Goal: Information Seeking & Learning: Learn about a topic

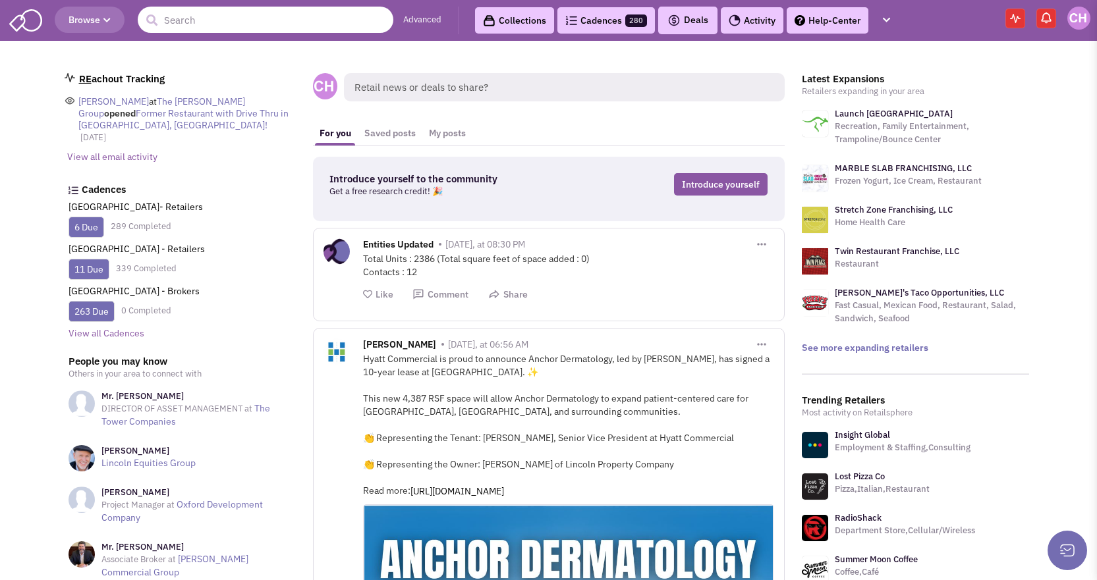
click at [188, 16] on input "text" at bounding box center [266, 20] width 256 height 26
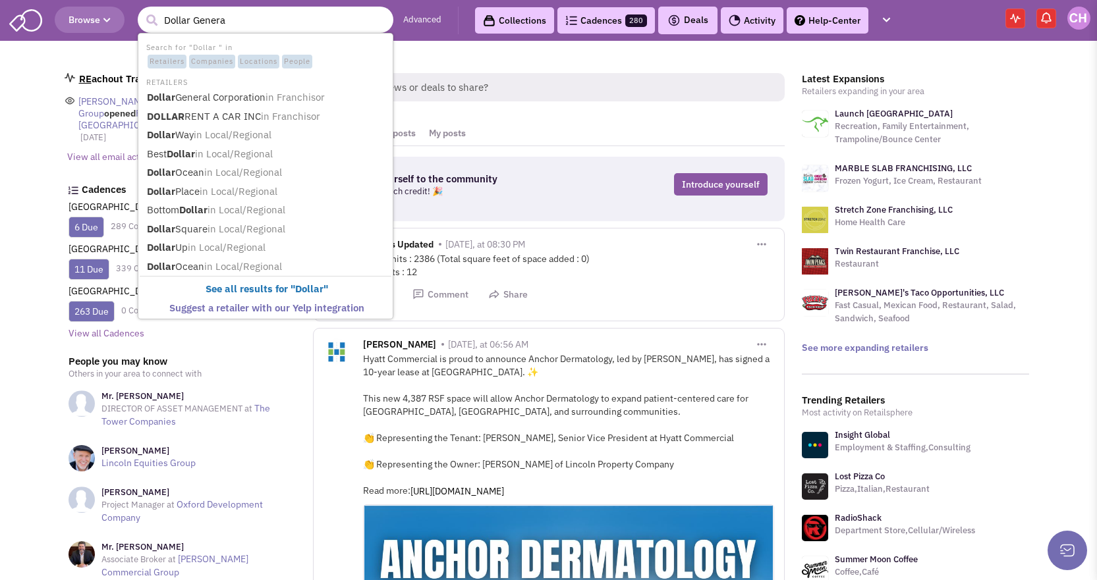
type input "Dollar General"
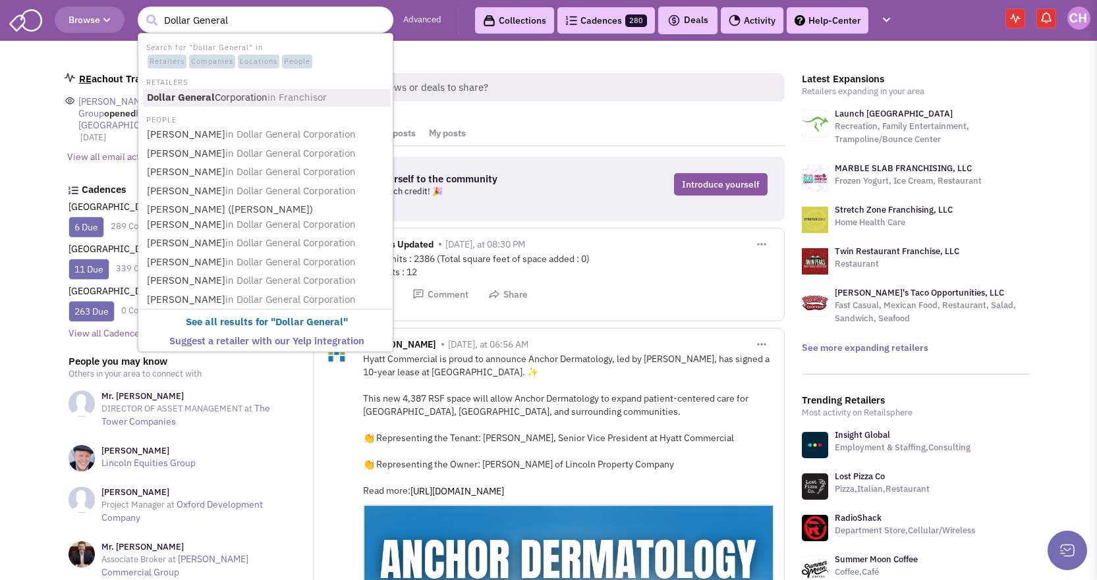
drag, startPoint x: 236, startPoint y: 90, endPoint x: 262, endPoint y: 88, distance: 26.4
click at [236, 90] on link "Dollar General Corporation in Franchisor" at bounding box center [267, 98] width 248 height 18
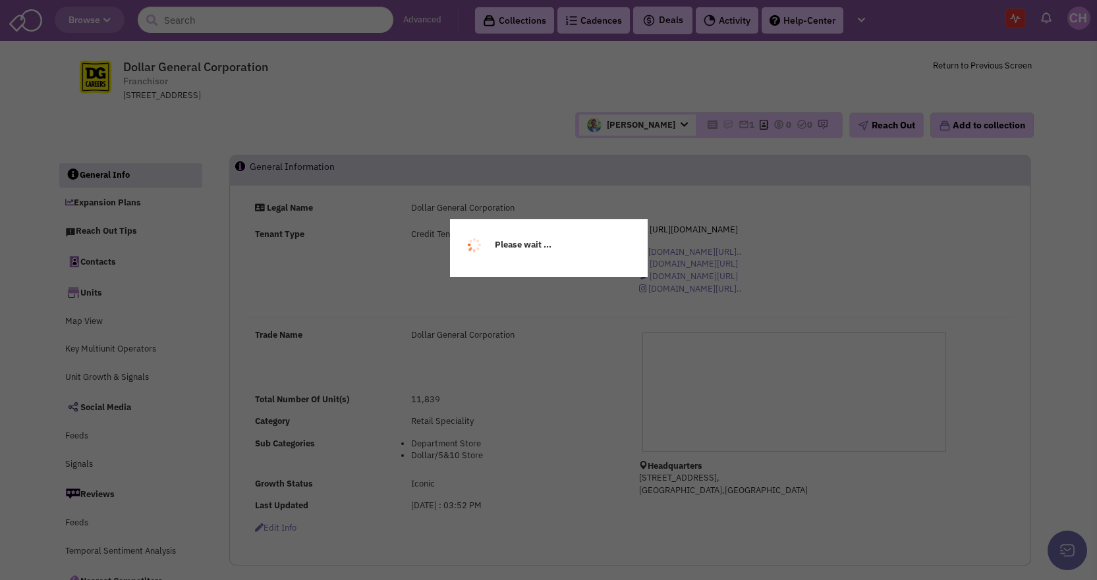
select select
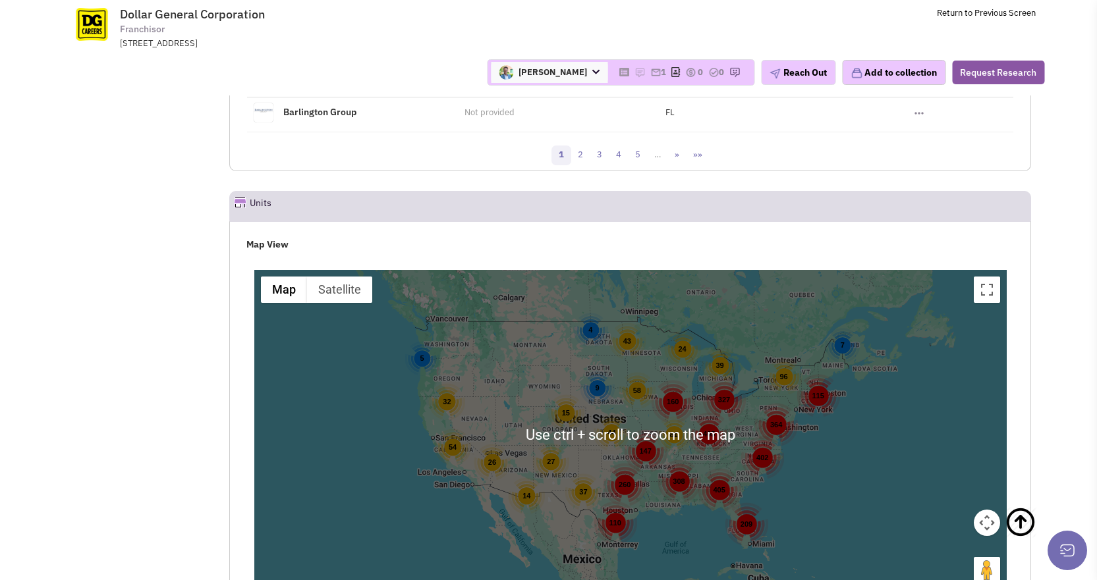
scroll to position [1714, 0]
